Goal: Entertainment & Leisure: Browse casually

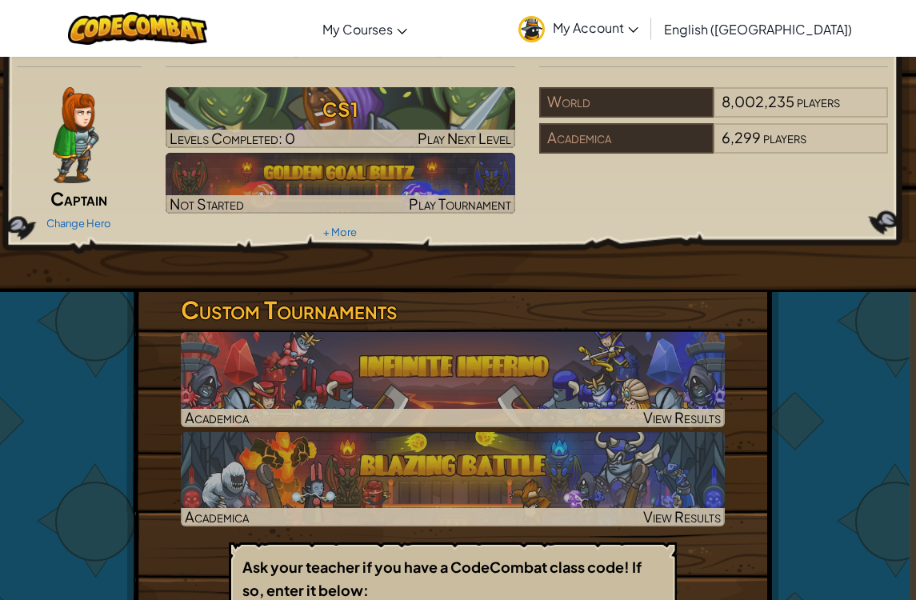
scroll to position [42, 6]
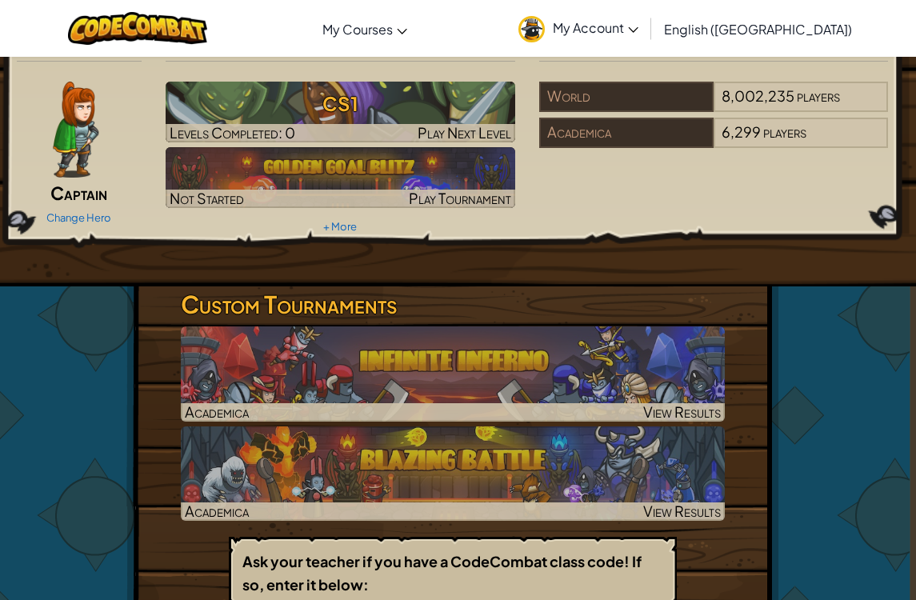
click at [437, 187] on img at bounding box center [341, 177] width 350 height 61
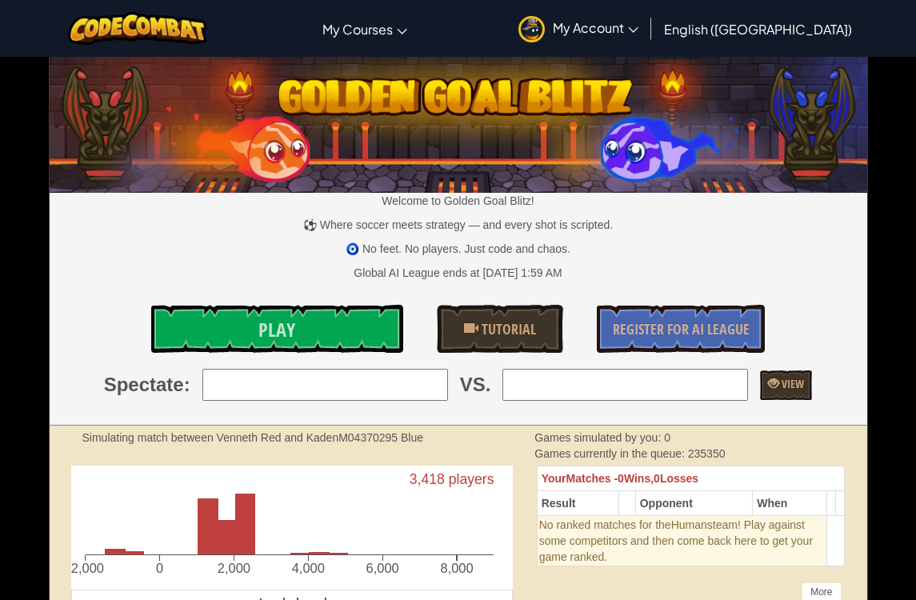
click at [363, 334] on link "Play" at bounding box center [277, 329] width 253 height 48
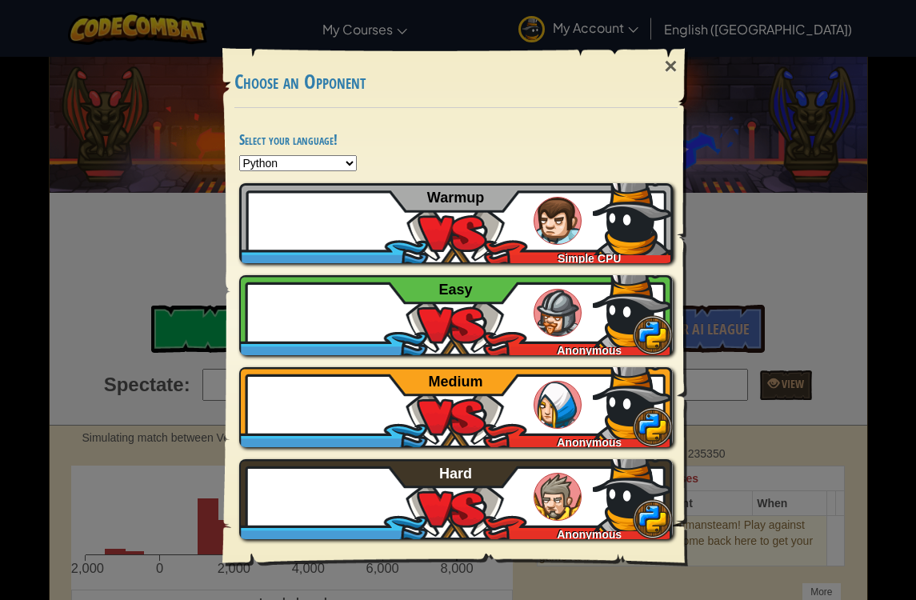
click at [621, 252] on span "Simple CPU" at bounding box center [588, 258] width 63 height 13
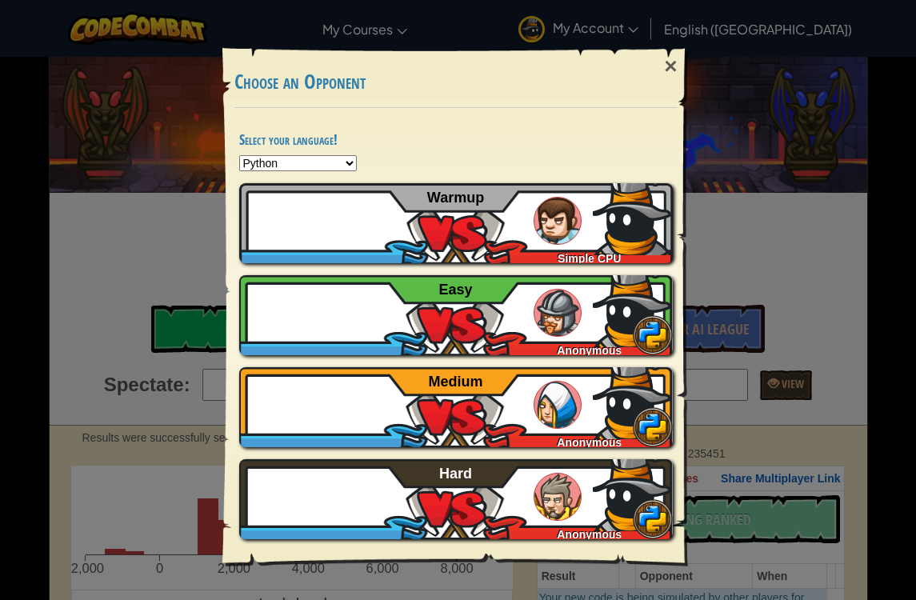
click at [661, 108] on div "Select your language! Python JavaScript CoffeeScript Lua C++ Java (Experimental…" at bounding box center [455, 337] width 465 height 459
click at [659, 110] on div "Select your language! Python JavaScript CoffeeScript Lua C++ Java (Experimental…" at bounding box center [455, 337] width 465 height 459
click at [658, 106] on div "× Choose an Opponent" at bounding box center [455, 78] width 443 height 59
click at [662, 113] on div "Select your language! Python JavaScript CoffeeScript Lua C++ Java (Experimental…" at bounding box center [455, 337] width 465 height 459
click at [653, 111] on div "Select your language! Python JavaScript CoffeeScript Lua C++ Java (Experimental…" at bounding box center [455, 337] width 465 height 459
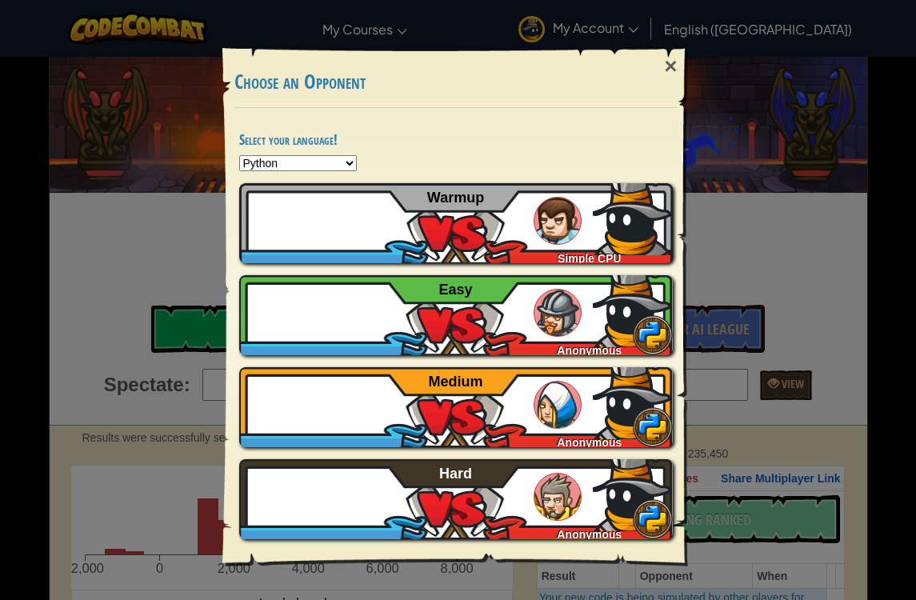
click at [628, 349] on div "Anonymous" at bounding box center [586, 347] width 174 height 16
